Goal: Find specific page/section: Find specific page/section

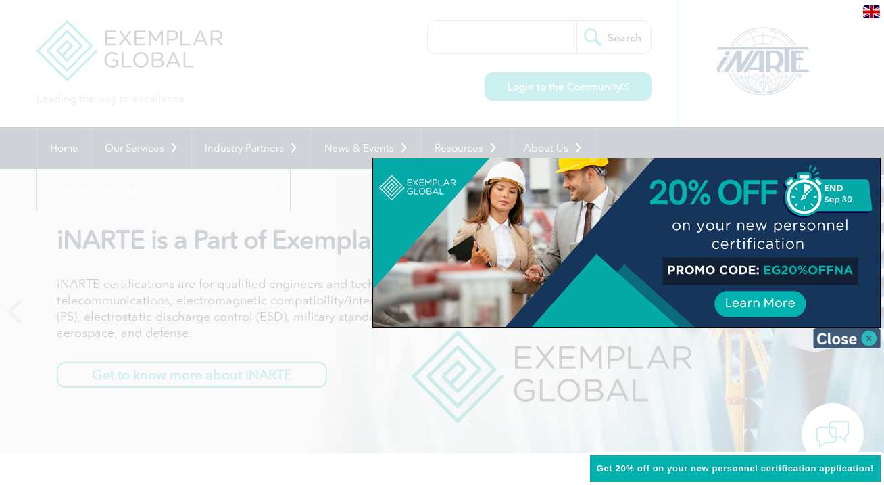
click at [870, 339] on img at bounding box center [847, 338] width 68 height 20
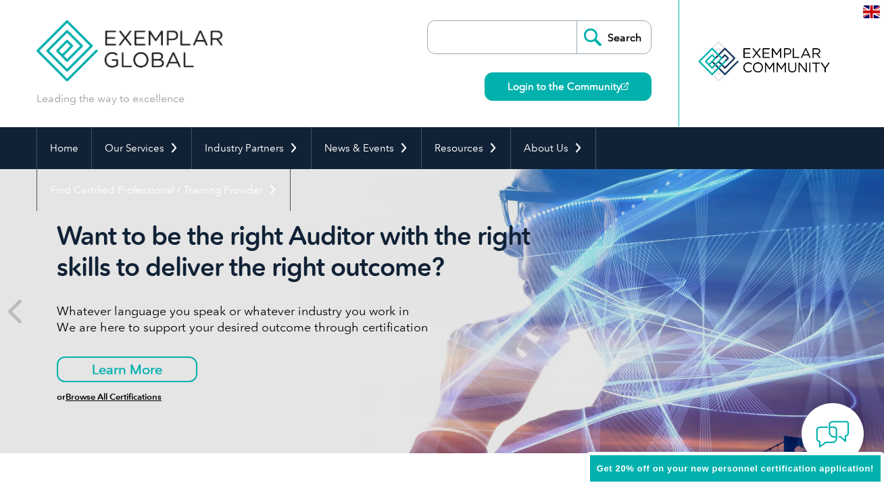
click at [873, 14] on img at bounding box center [871, 11] width 17 height 13
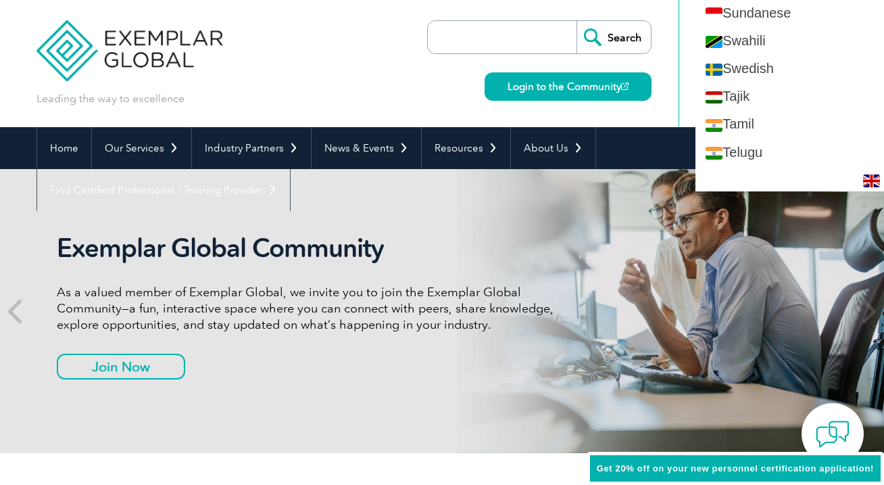
scroll to position [2366, 0]
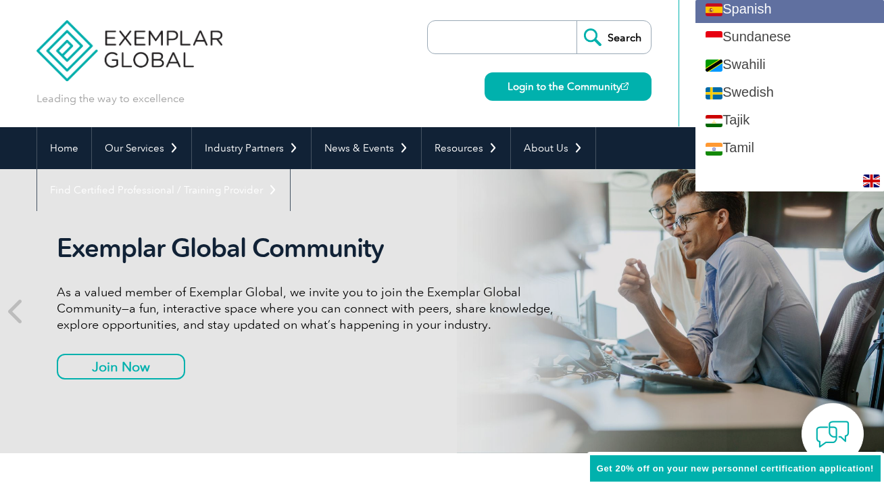
click at [829, 18] on link "Spanish" at bounding box center [790, 9] width 189 height 28
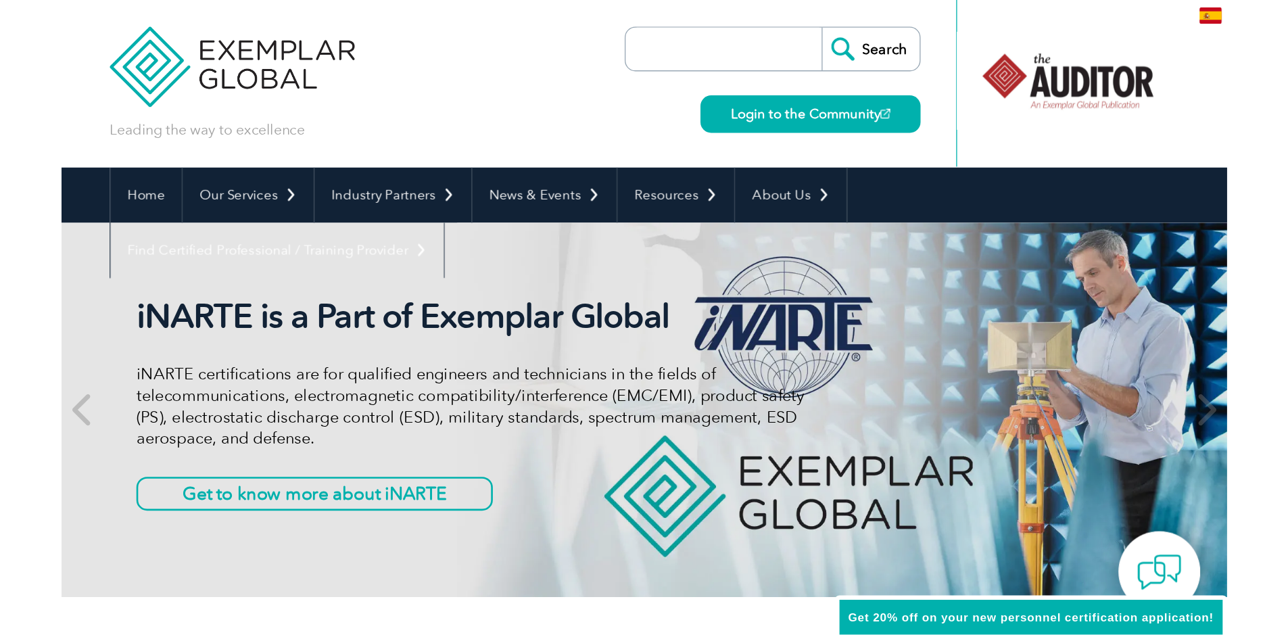
scroll to position [0, 0]
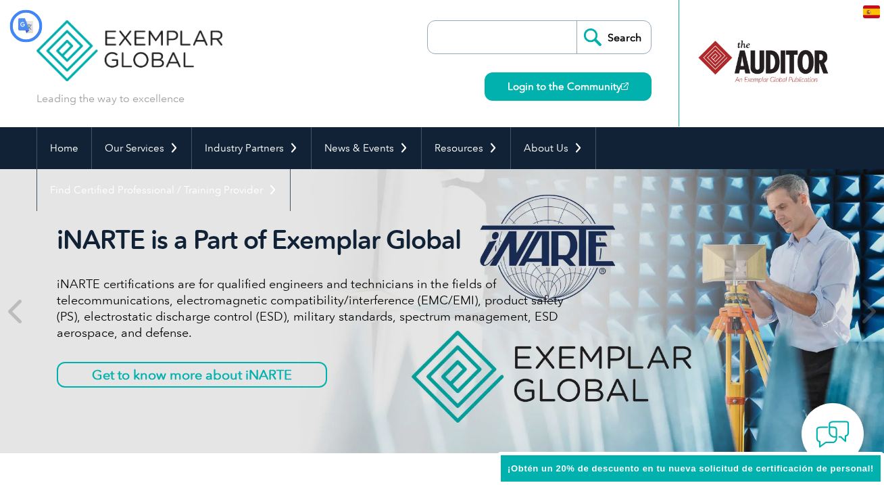
type input "Buscar"
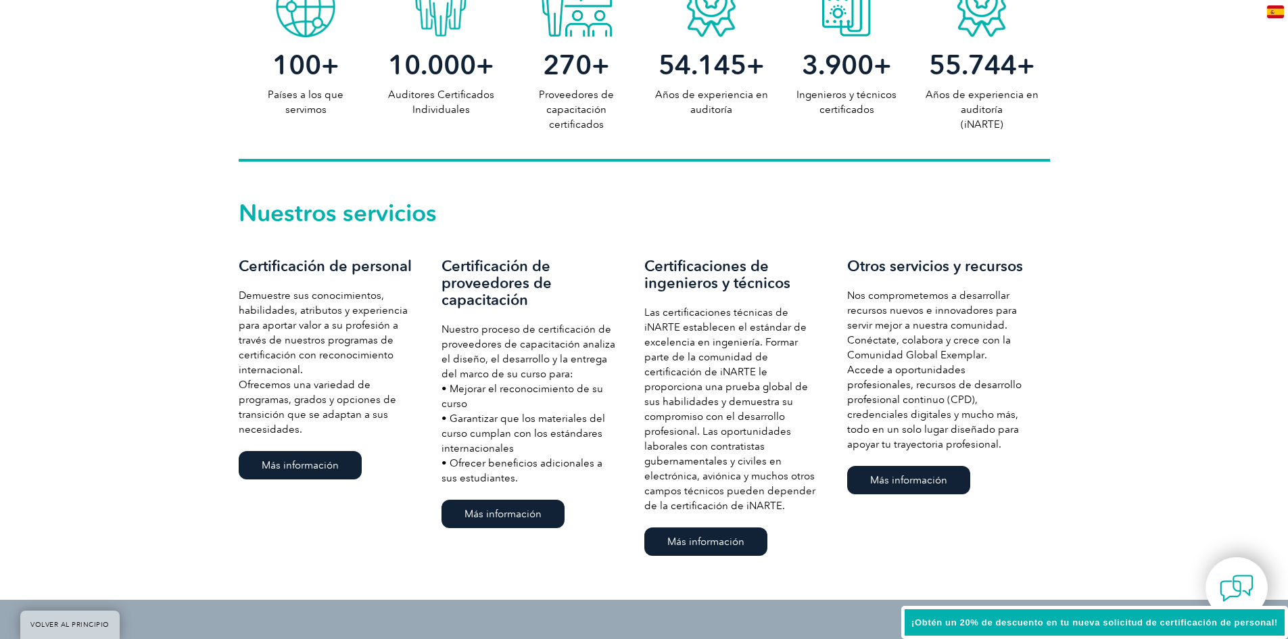
scroll to position [811, 0]
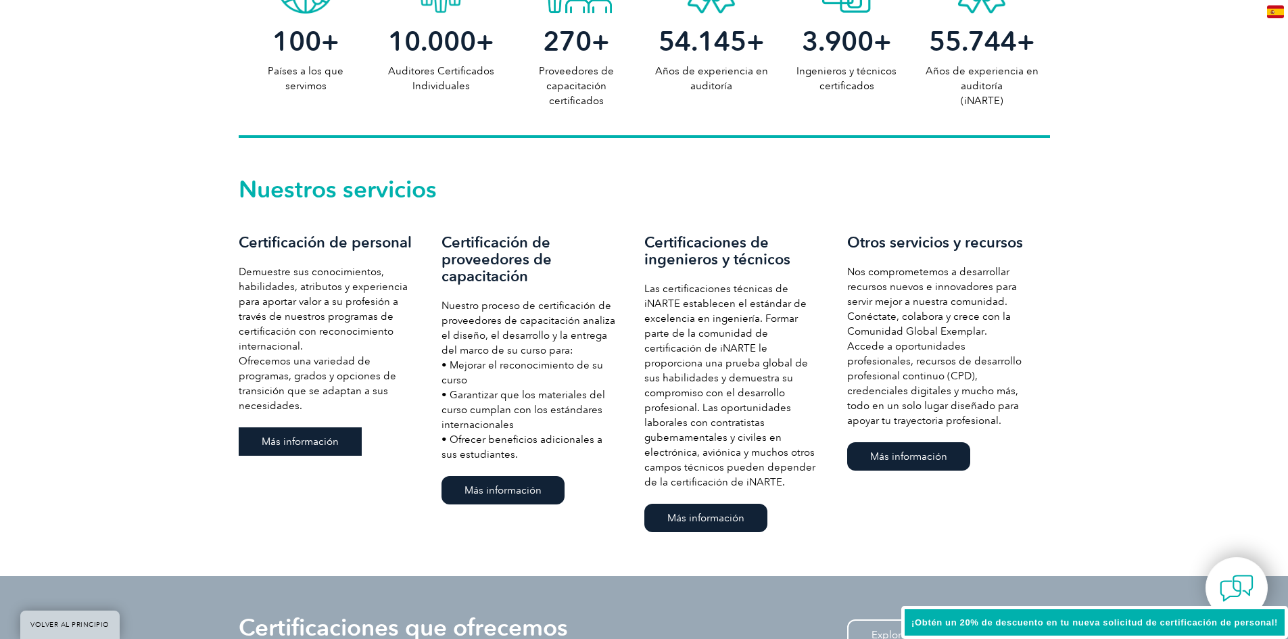
click at [264, 429] on link "Más información" at bounding box center [300, 441] width 123 height 28
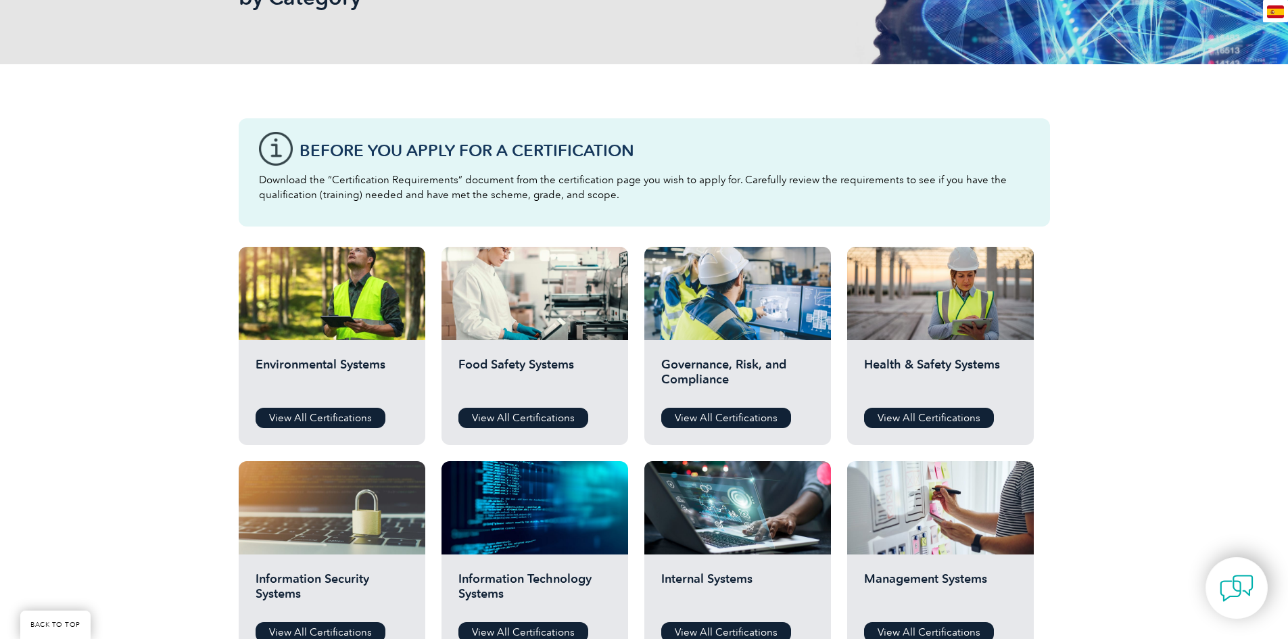
scroll to position [338, 0]
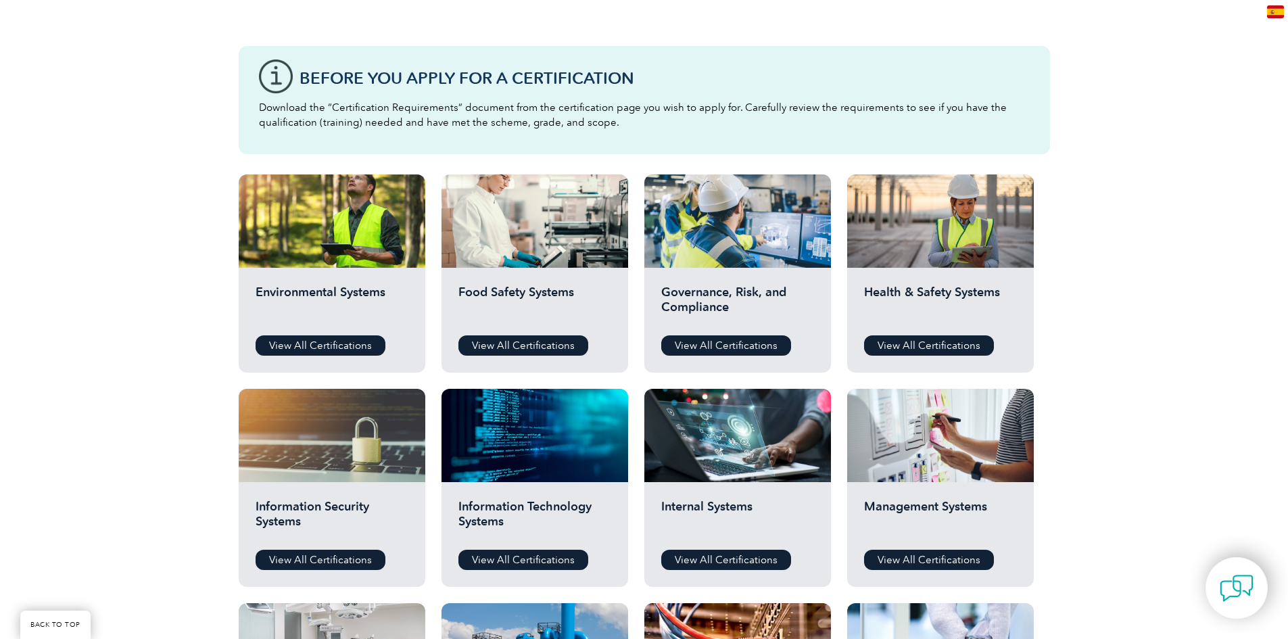
click at [1282, 11] on img at bounding box center [1275, 11] width 17 height 13
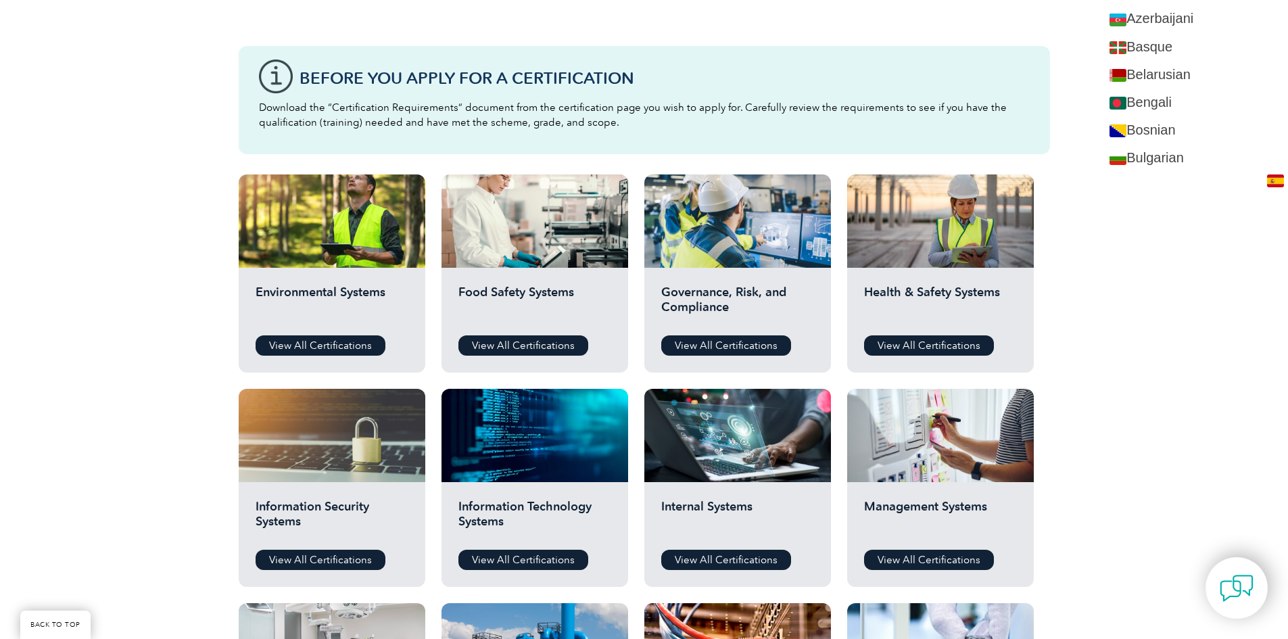
scroll to position [135, 0]
click at [1273, 182] on img at bounding box center [1275, 180] width 17 height 13
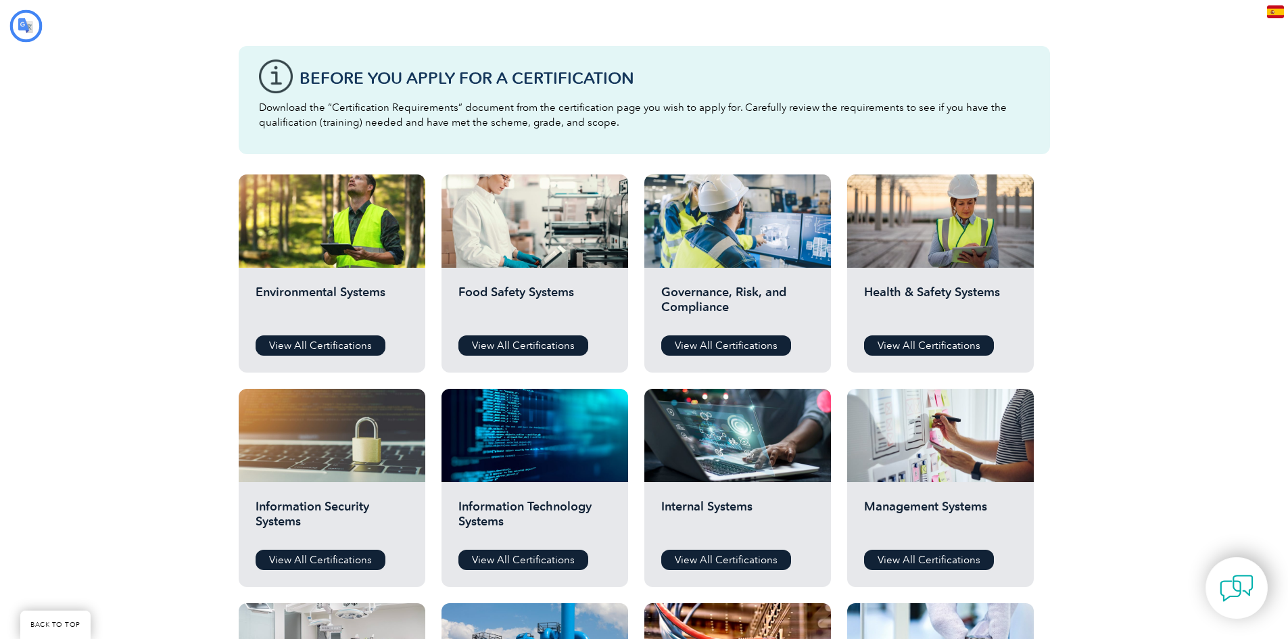
scroll to position [0, 0]
type input "Buscar"
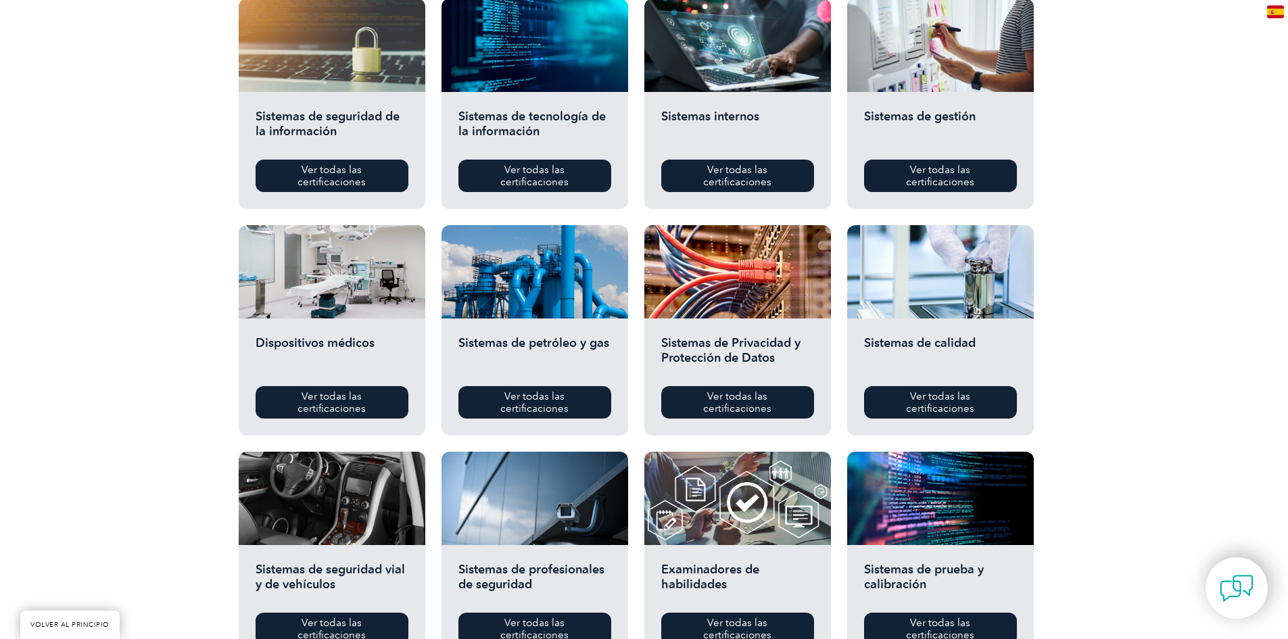
scroll to position [744, 0]
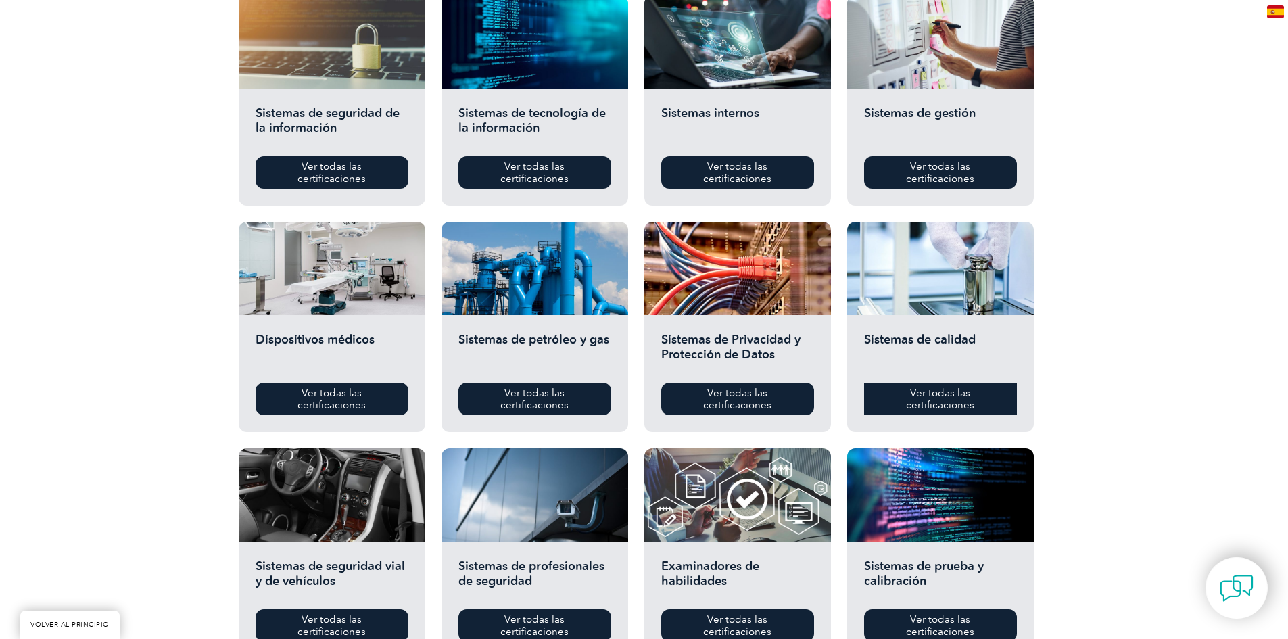
click at [960, 393] on font "Ver todas las certificaciones" at bounding box center [940, 399] width 68 height 24
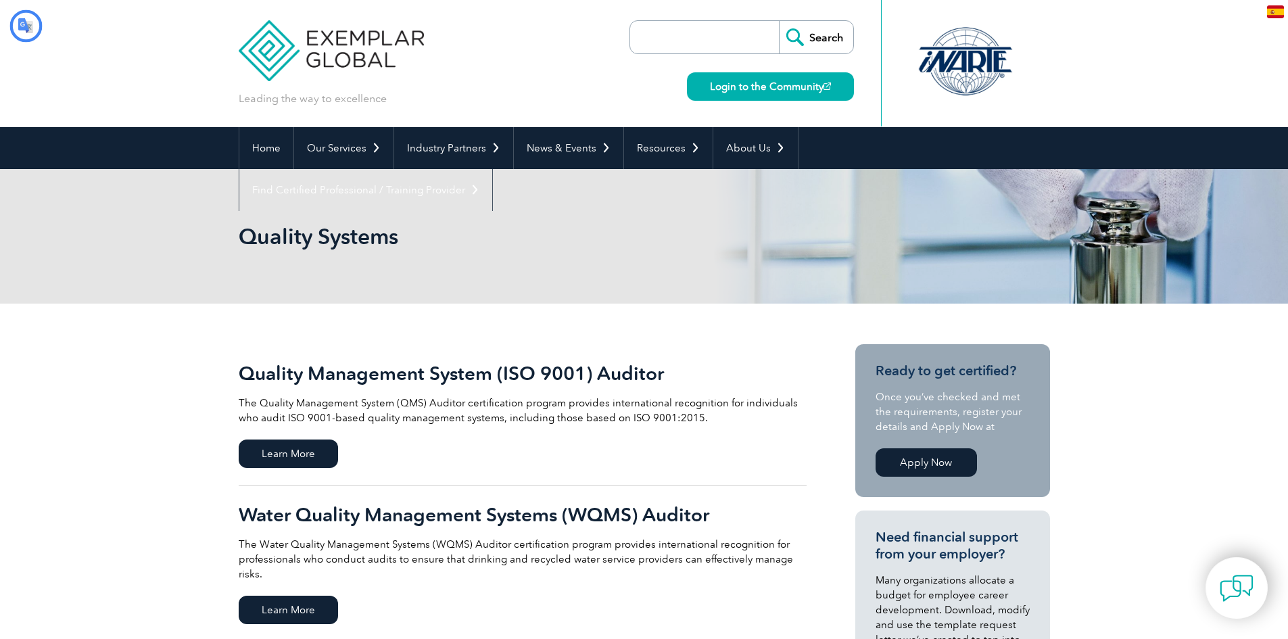
type input "Buscar"
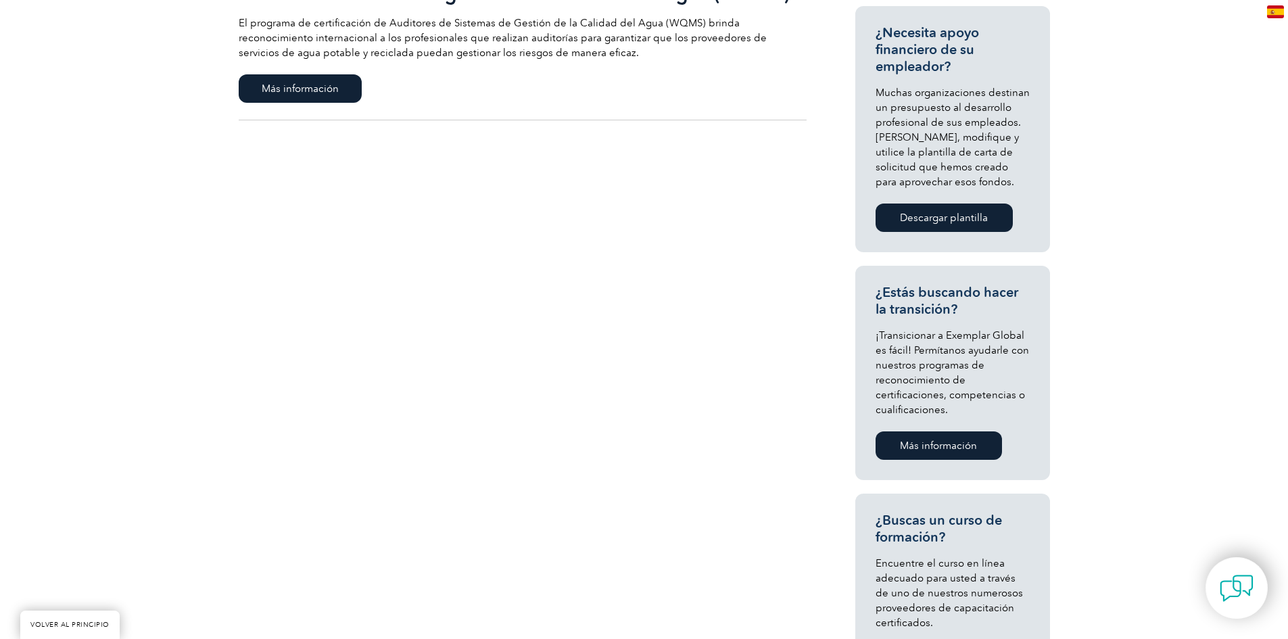
scroll to position [676, 0]
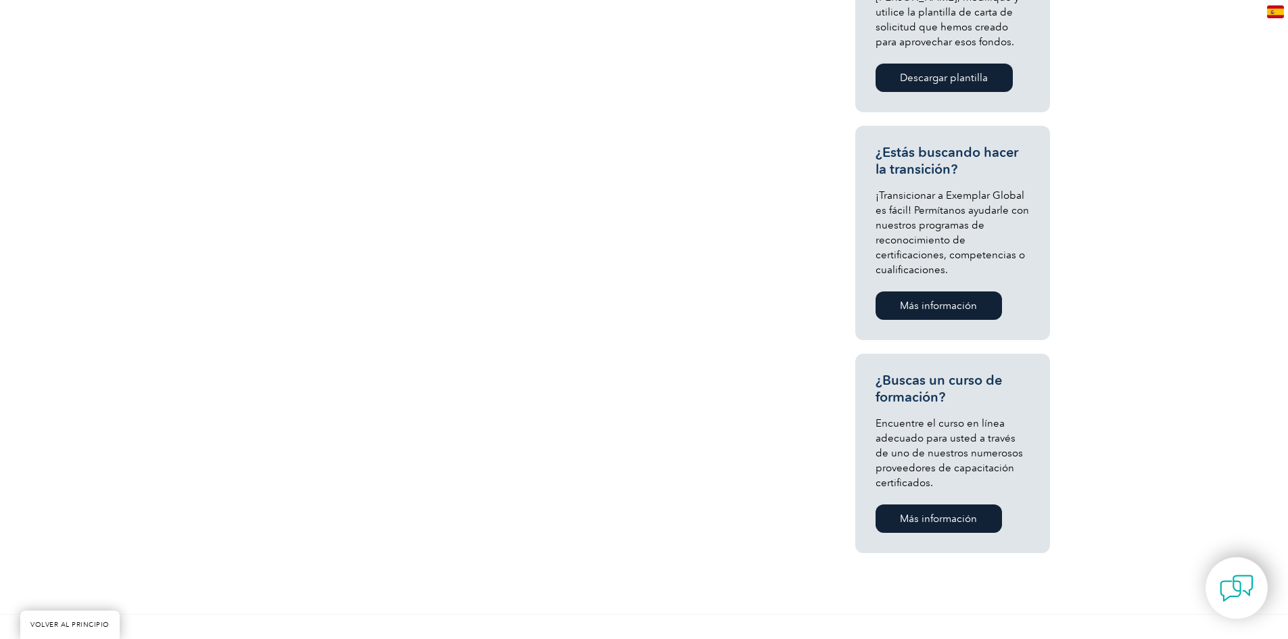
click at [922, 518] on font "Más información" at bounding box center [938, 518] width 77 height 12
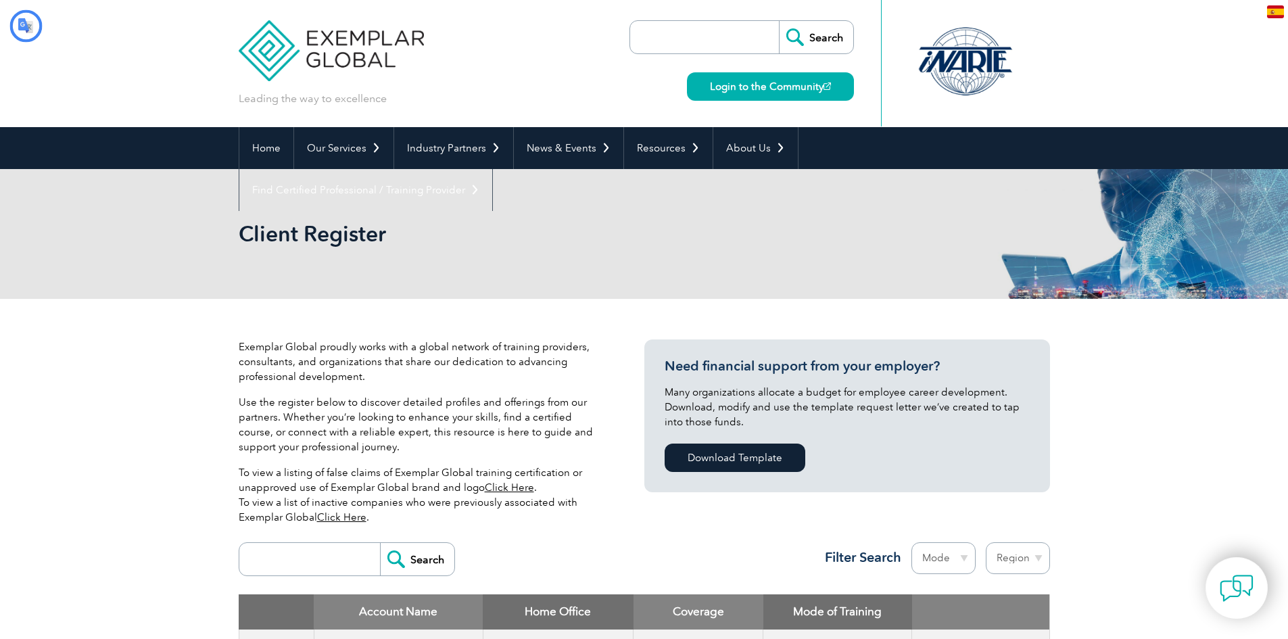
type input "Buscar"
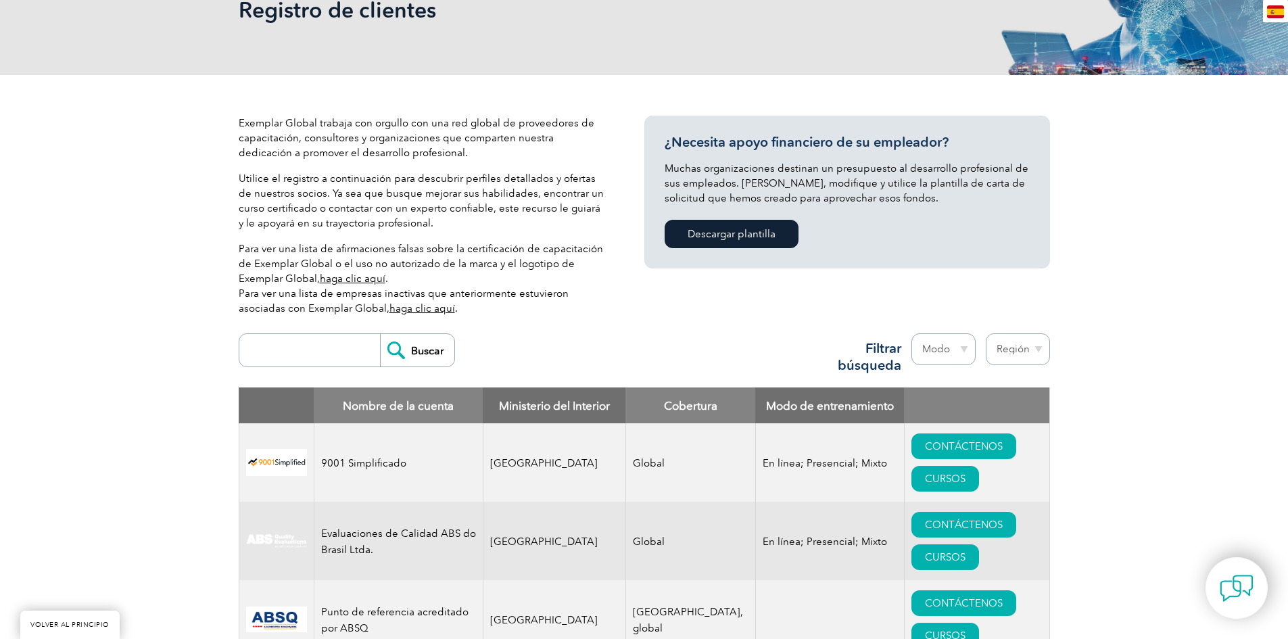
scroll to position [338, 0]
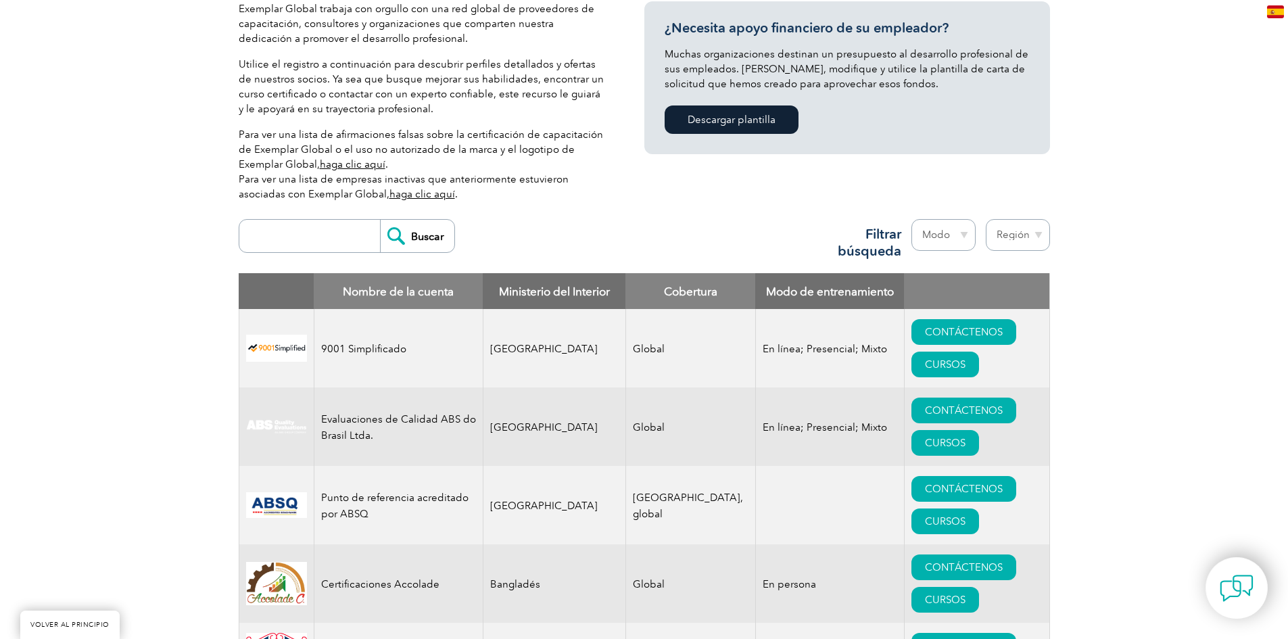
click at [1037, 238] on select "Región Australia Baréin Bangladés Brasil Canadá Colombia República Dominicana E…" at bounding box center [1018, 235] width 64 height 32
select select "[GEOGRAPHIC_DATA]"
click at [986, 219] on select "Región Australia Baréin Bangladés Brasil Canadá Colombia República Dominicana E…" at bounding box center [1018, 235] width 64 height 32
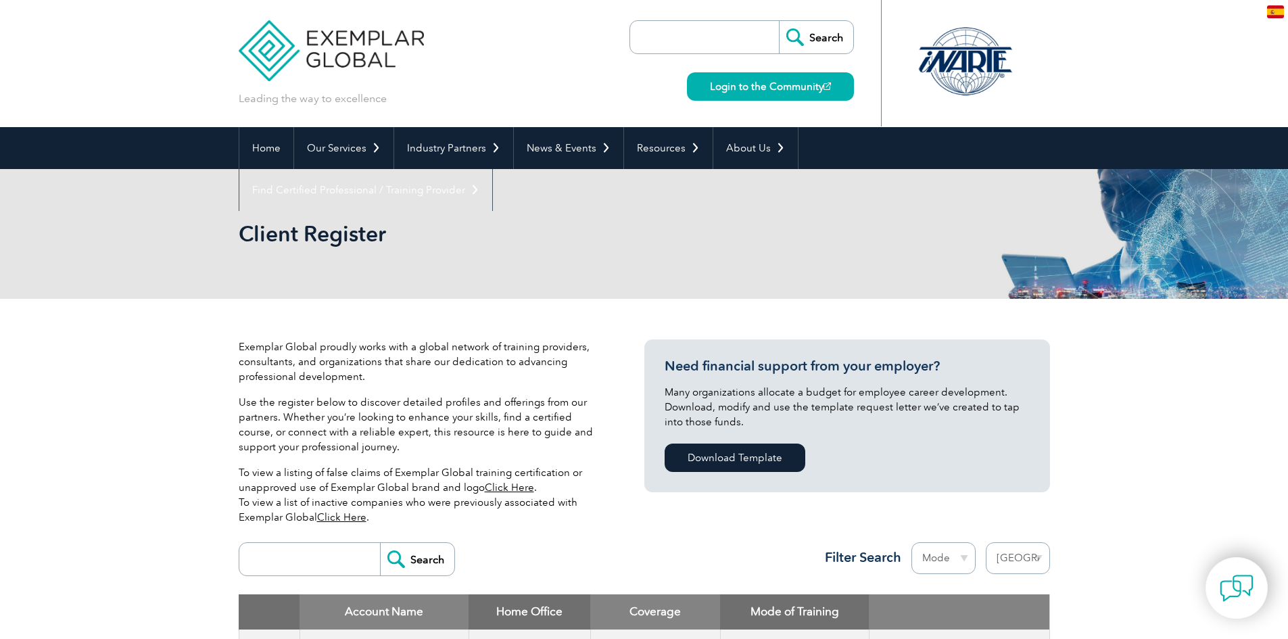
select select "[GEOGRAPHIC_DATA]"
type input "Buscar"
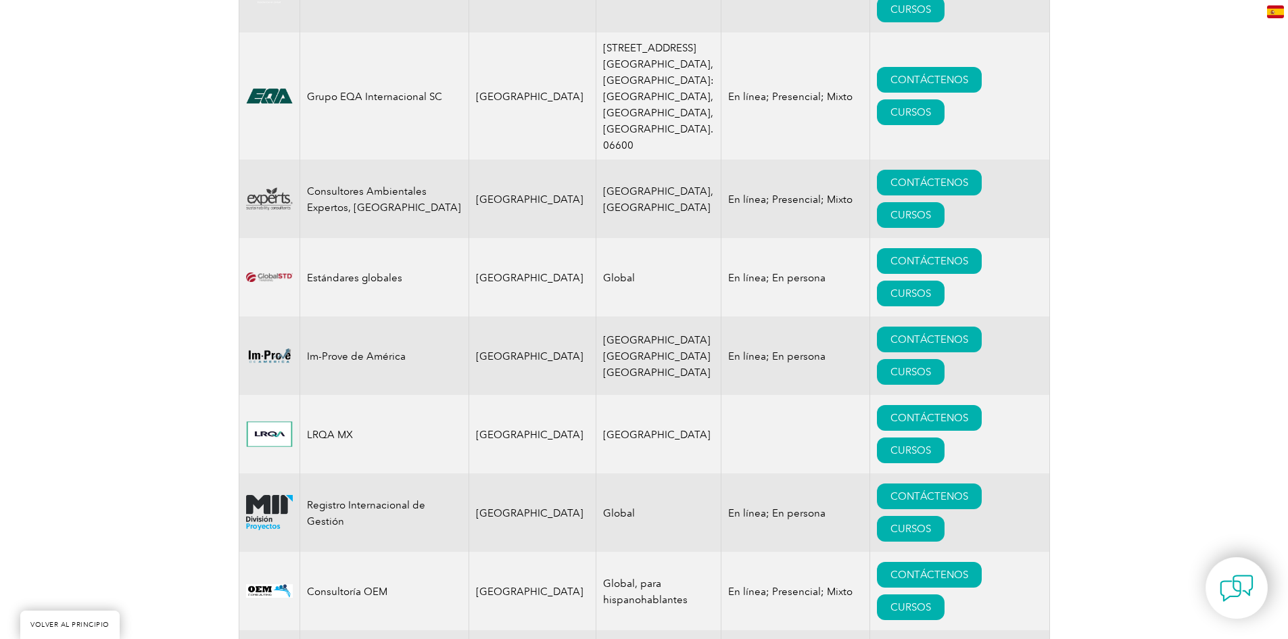
scroll to position [1014, 0]
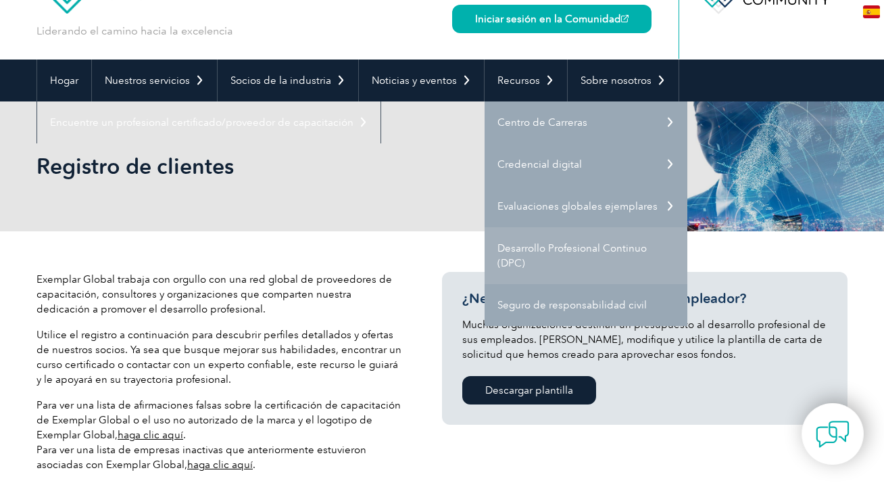
scroll to position [135, 0]
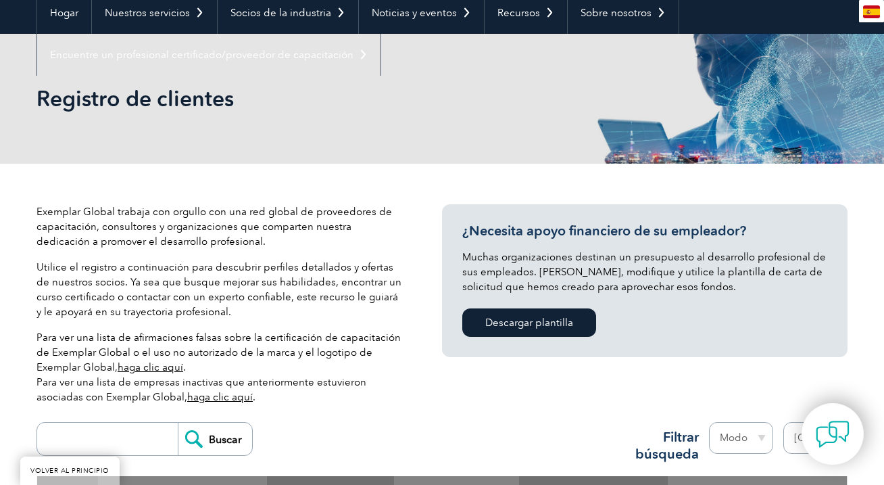
drag, startPoint x: 206, startPoint y: 53, endPoint x: 410, endPoint y: 78, distance: 205.7
click at [410, 78] on div "Registro de clientes" at bounding box center [442, 99] width 811 height 130
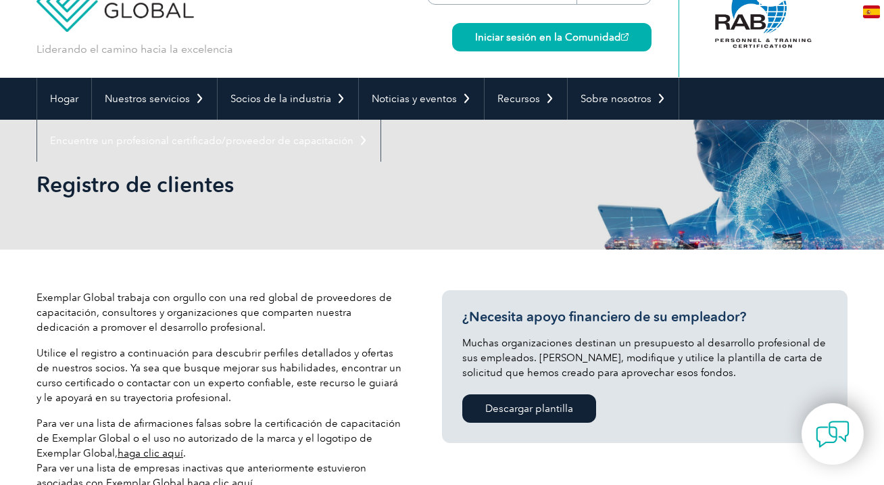
scroll to position [0, 0]
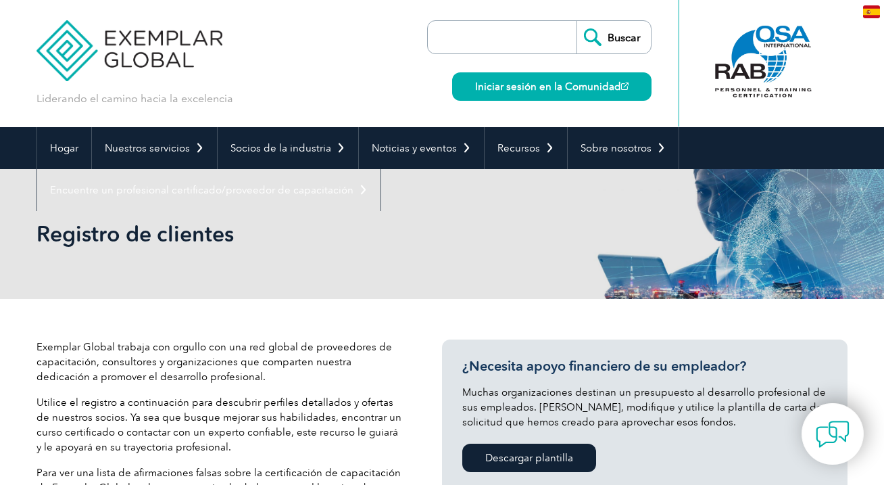
click at [152, 44] on img at bounding box center [130, 40] width 186 height 81
